Goal: Task Accomplishment & Management: Manage account settings

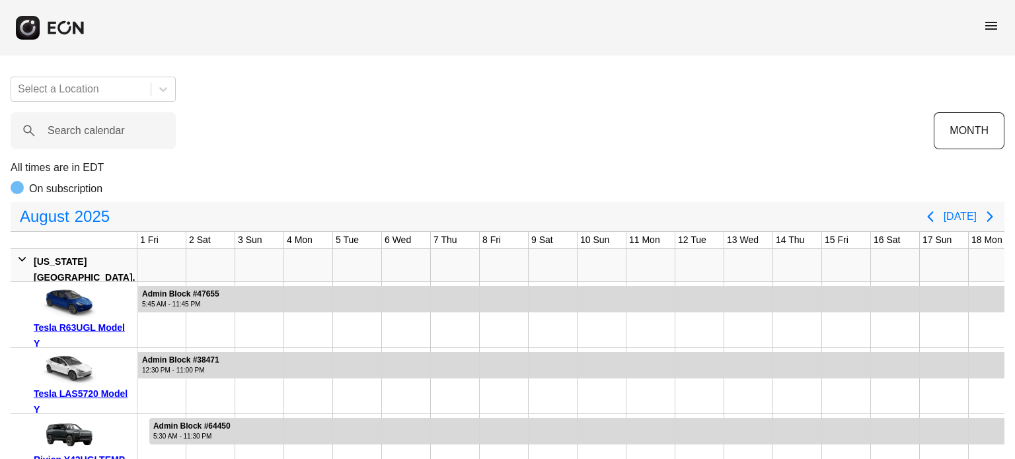
scroll to position [0, 521]
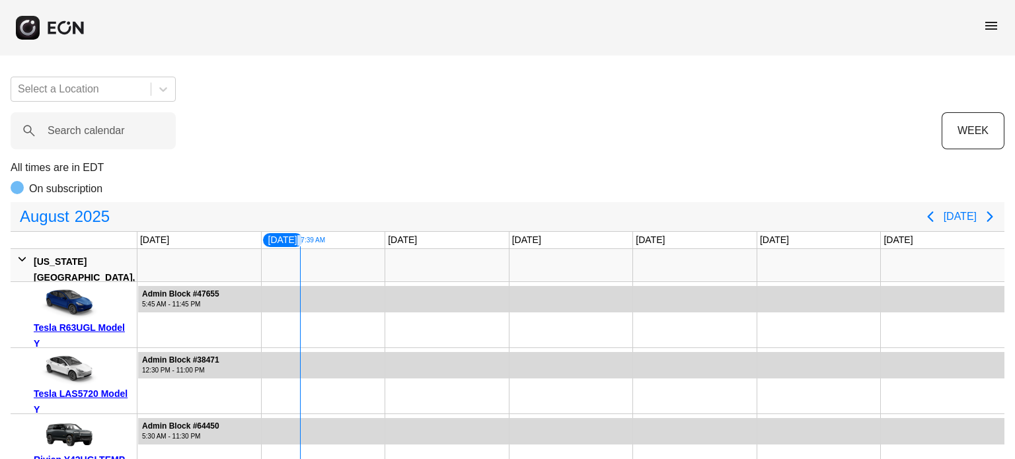
click at [90, 131] on label "Search calendar" at bounding box center [86, 131] width 77 height 16
click at [90, 131] on calendar "Search calendar" at bounding box center [93, 130] width 165 height 37
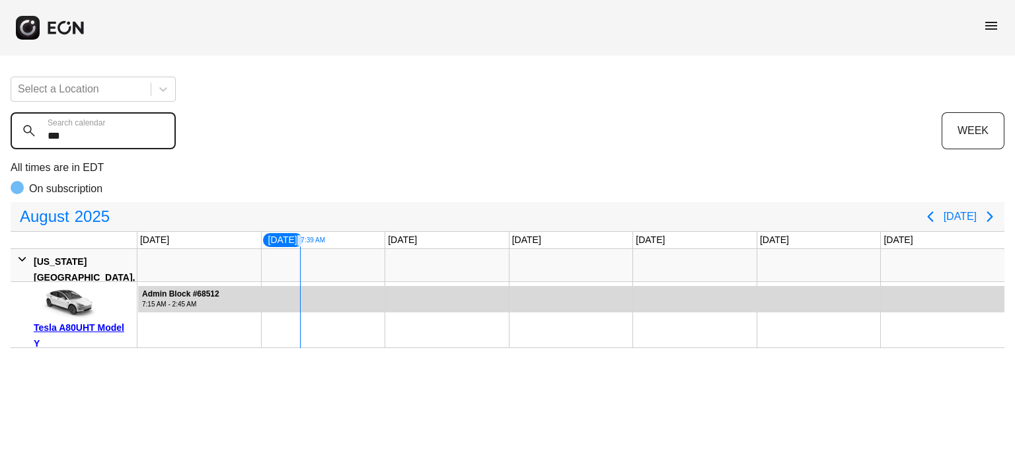
type calendar "***"
click at [761, 316] on div at bounding box center [819, 314] width 124 height 65
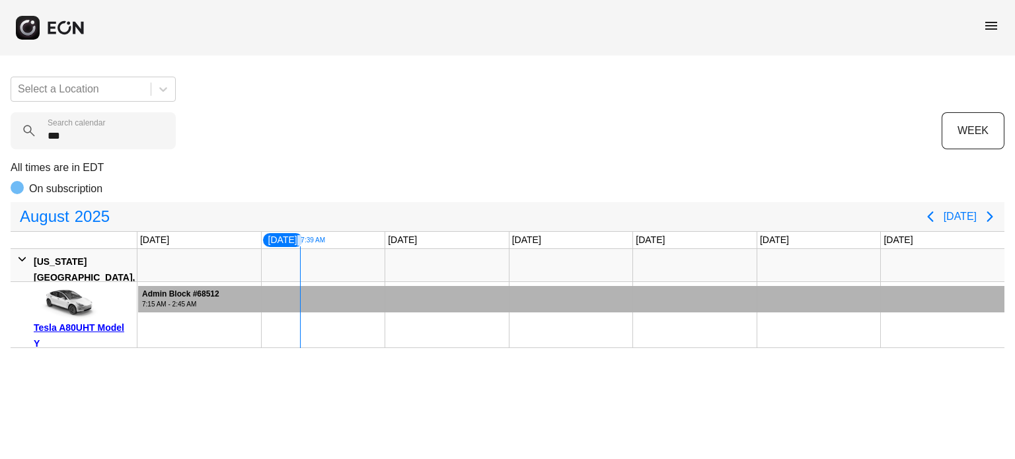
click at [751, 308] on div at bounding box center [571, 299] width 866 height 26
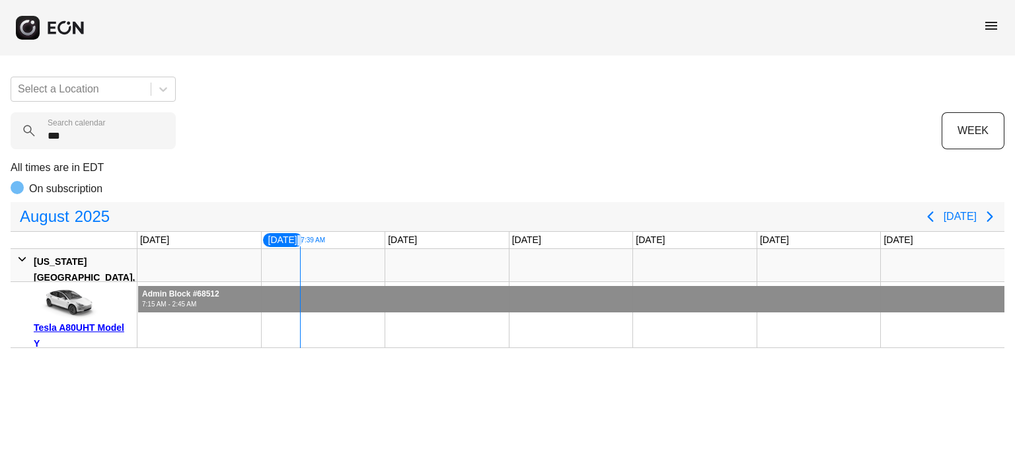
click at [751, 308] on div at bounding box center [571, 299] width 866 height 26
click at [123, 142] on calendar "***" at bounding box center [93, 130] width 165 height 37
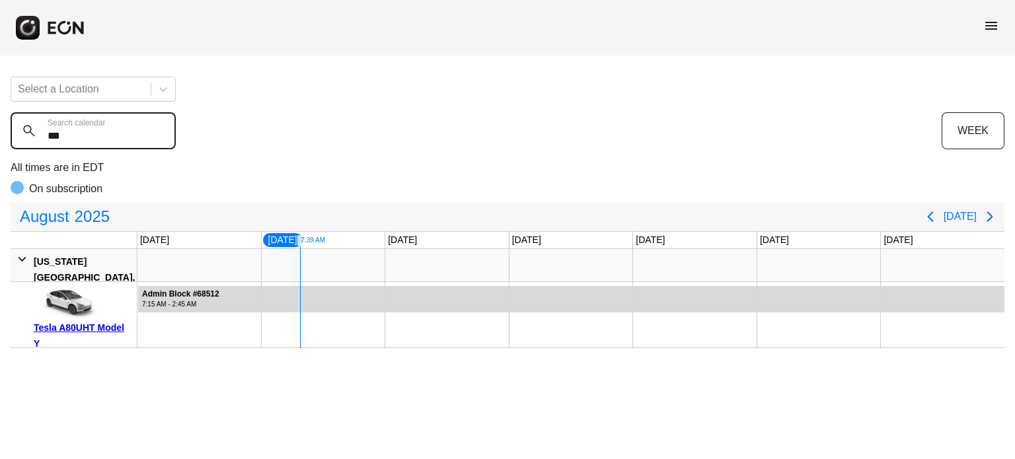
click at [123, 142] on calendar "***" at bounding box center [93, 130] width 165 height 37
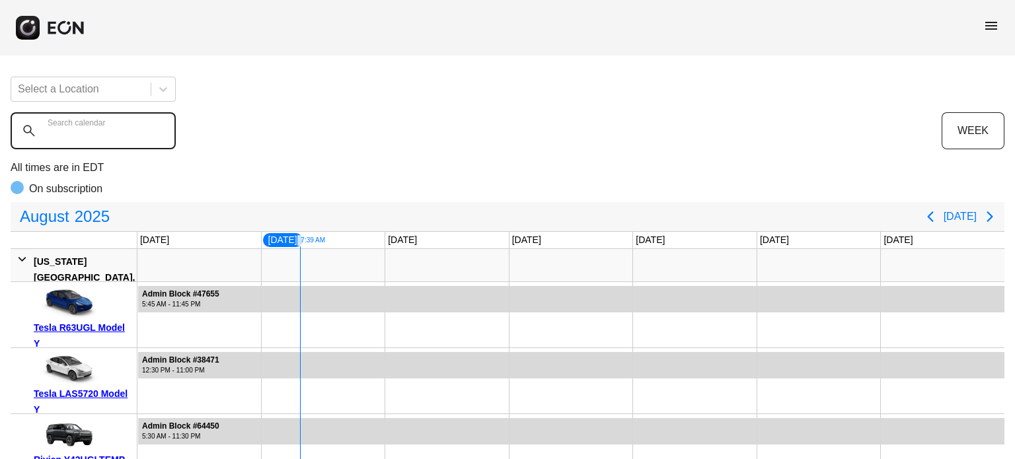
type calendar "*"
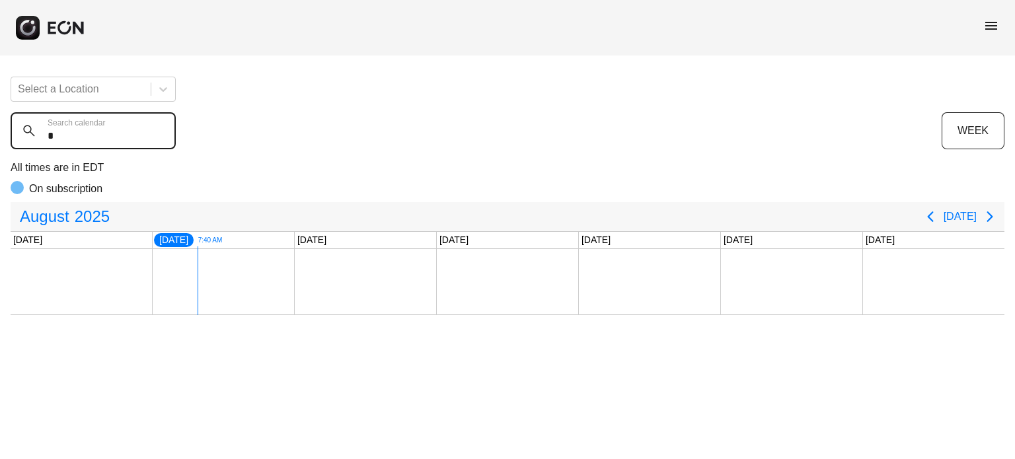
click at [123, 142] on calendar "*" at bounding box center [93, 130] width 165 height 37
click at [123, 143] on calendar "*" at bounding box center [93, 130] width 165 height 37
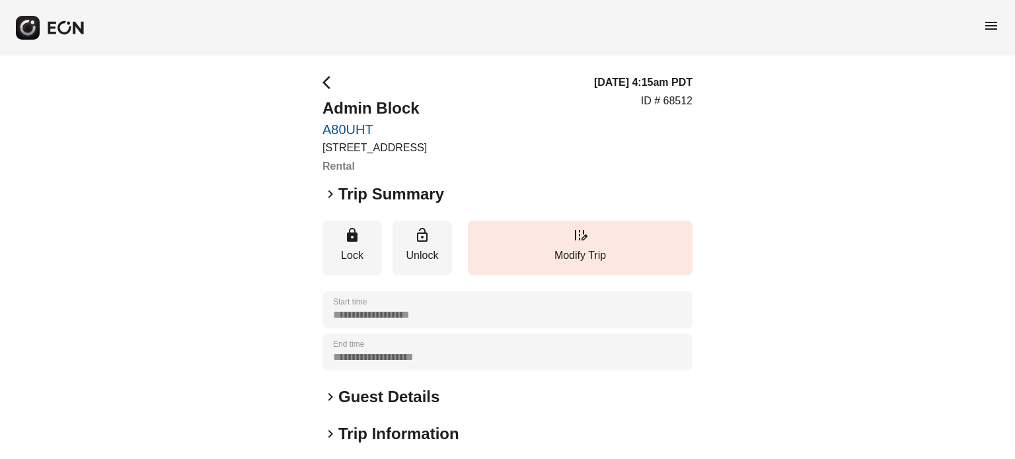
drag, startPoint x: 326, startPoint y: 357, endPoint x: 472, endPoint y: 374, distance: 146.9
click at [472, 374] on div "**********" at bounding box center [507, 379] width 370 height 608
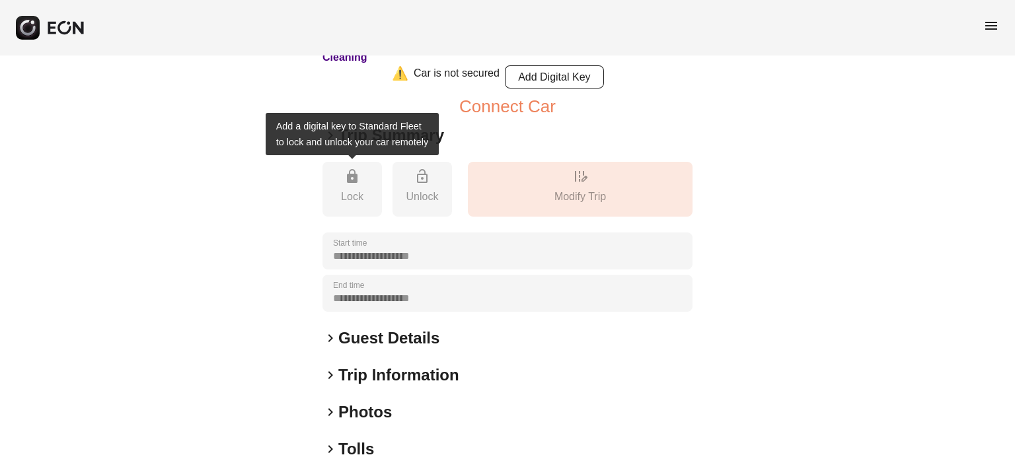
scroll to position [303, 0]
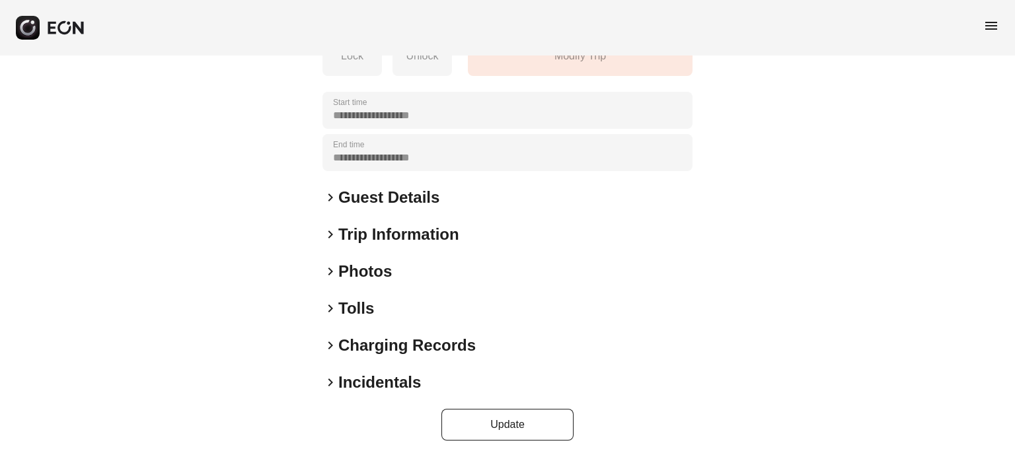
click at [370, 268] on h2 "Photos" at bounding box center [365, 271] width 54 height 21
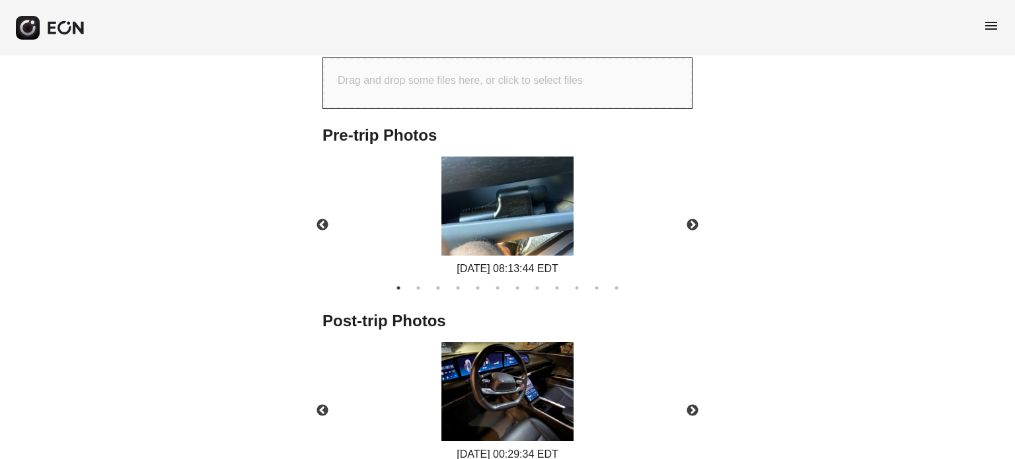
scroll to position [820, 0]
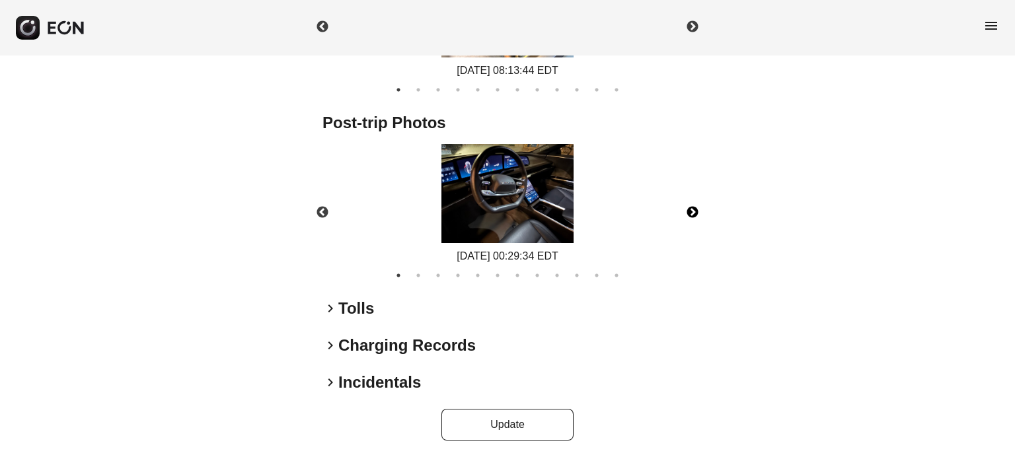
click at [695, 213] on button "Next" at bounding box center [692, 213] width 46 height 46
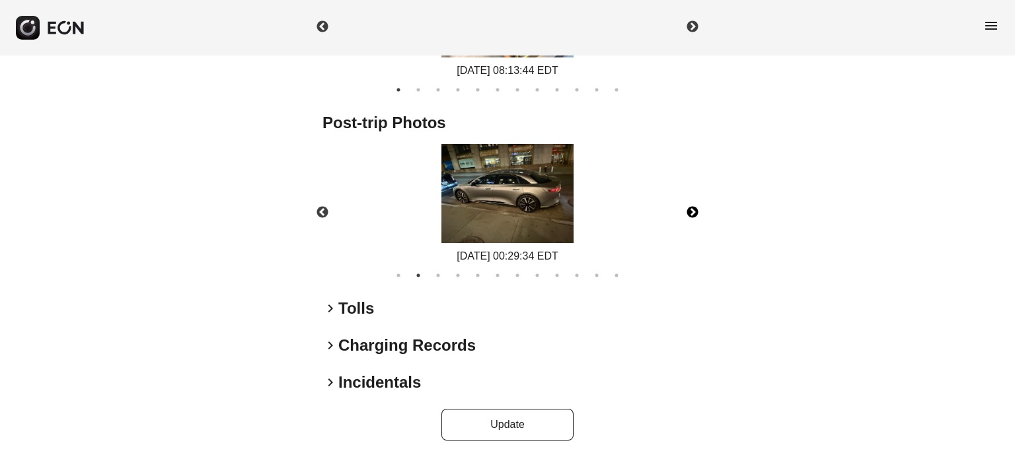
click at [695, 213] on button "Next" at bounding box center [692, 213] width 46 height 46
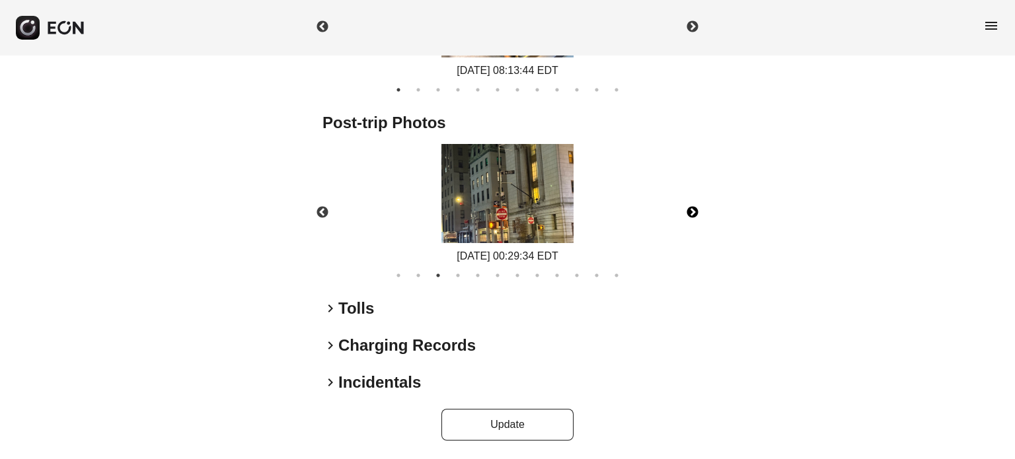
click at [695, 213] on button "Next" at bounding box center [692, 213] width 46 height 46
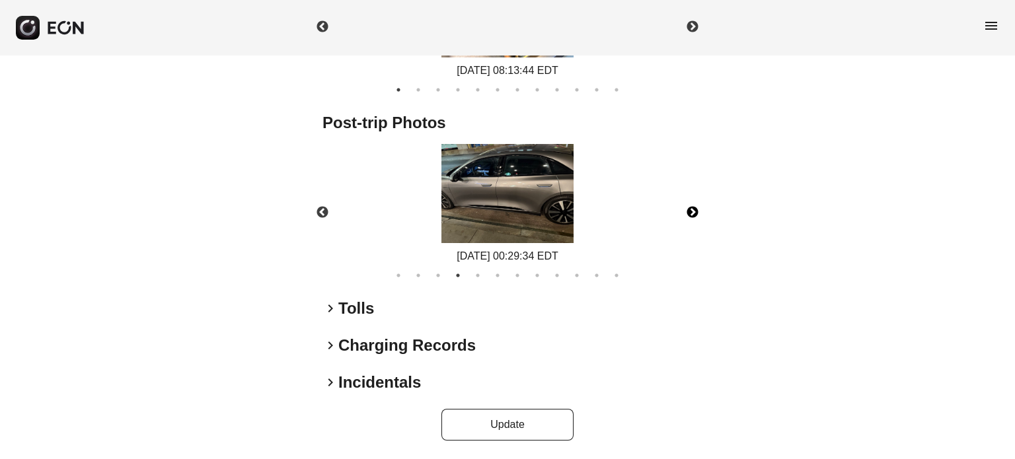
click at [694, 205] on button "Next" at bounding box center [692, 213] width 46 height 46
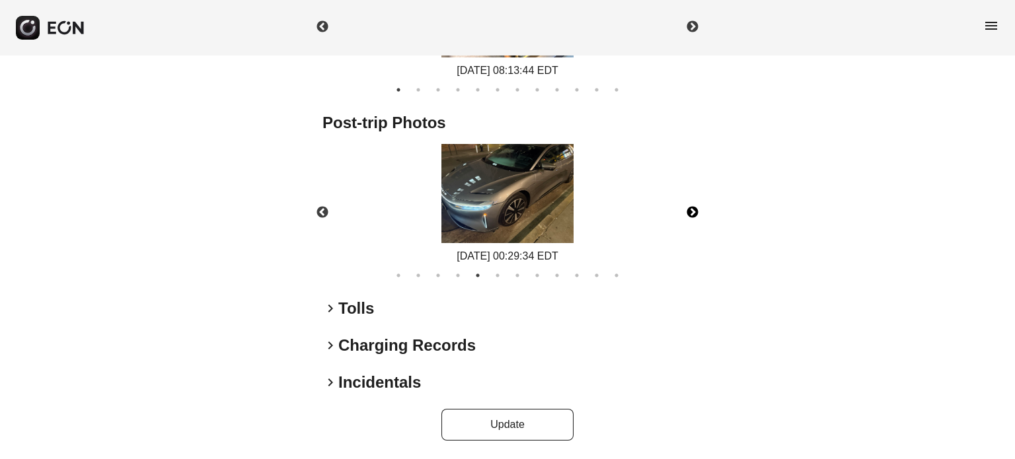
click at [701, 205] on button "Next" at bounding box center [692, 213] width 46 height 46
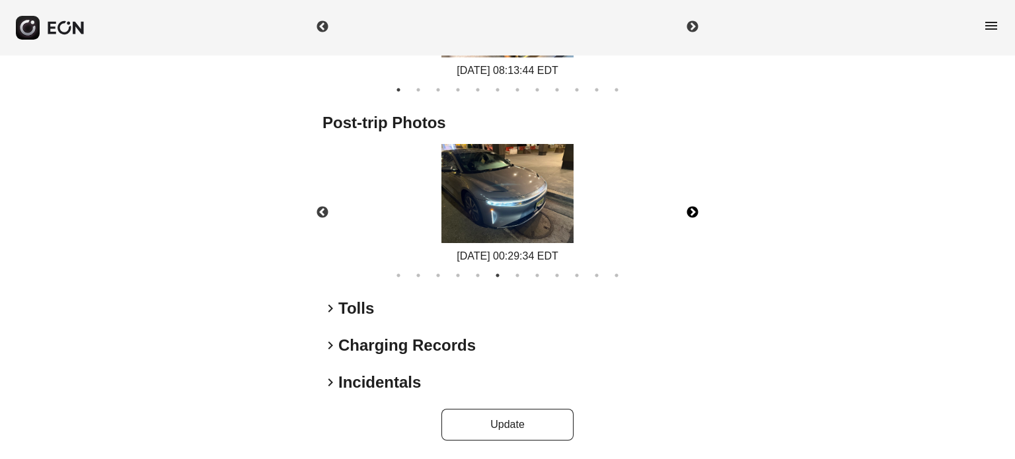
click at [701, 205] on button "Next" at bounding box center [692, 213] width 46 height 46
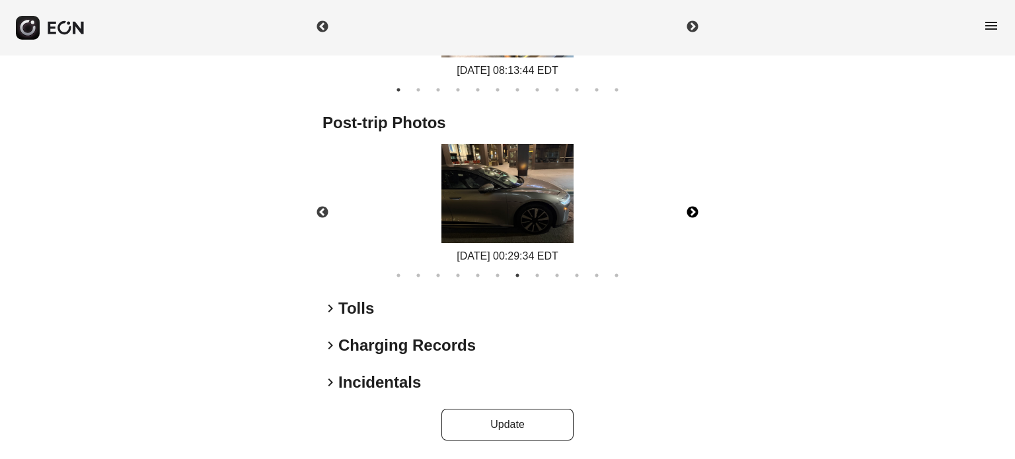
click at [691, 203] on button "Next" at bounding box center [692, 213] width 46 height 46
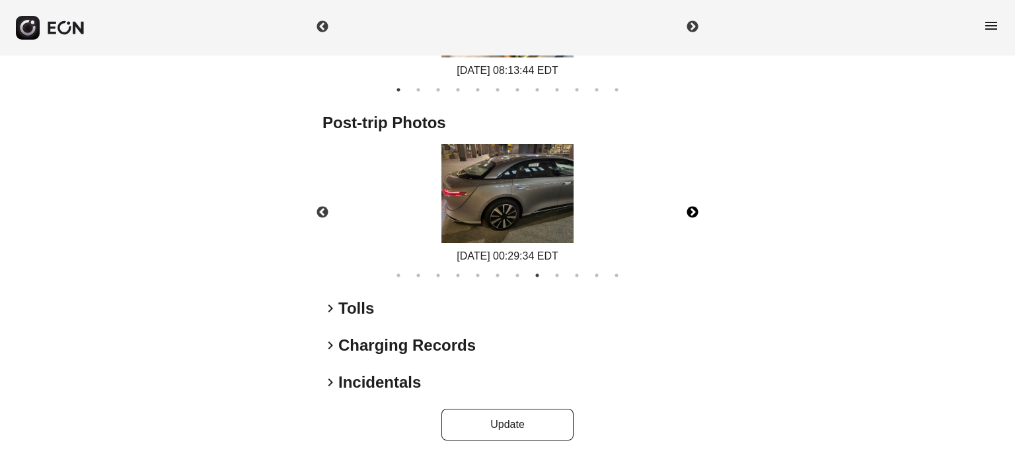
click at [691, 203] on button "Next" at bounding box center [692, 213] width 46 height 46
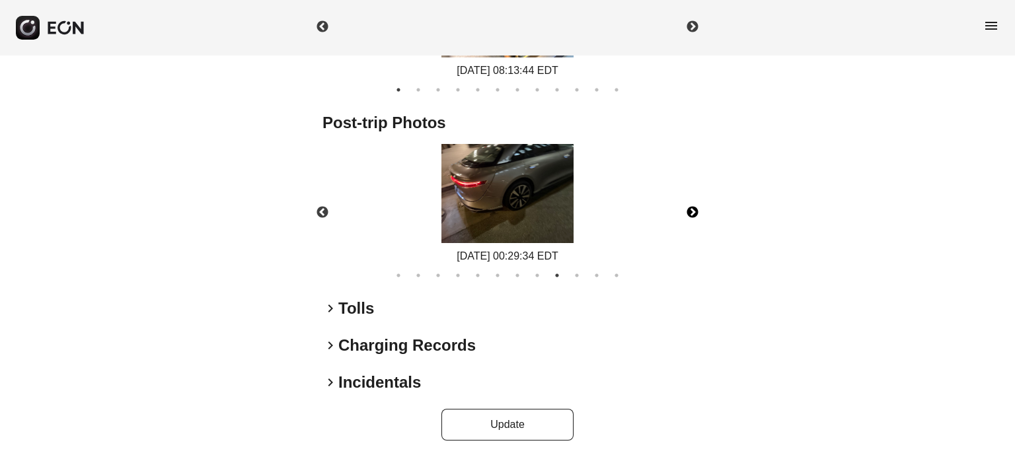
click at [690, 205] on button "Next" at bounding box center [692, 213] width 46 height 46
